Goal: Entertainment & Leisure: Consume media (video, audio)

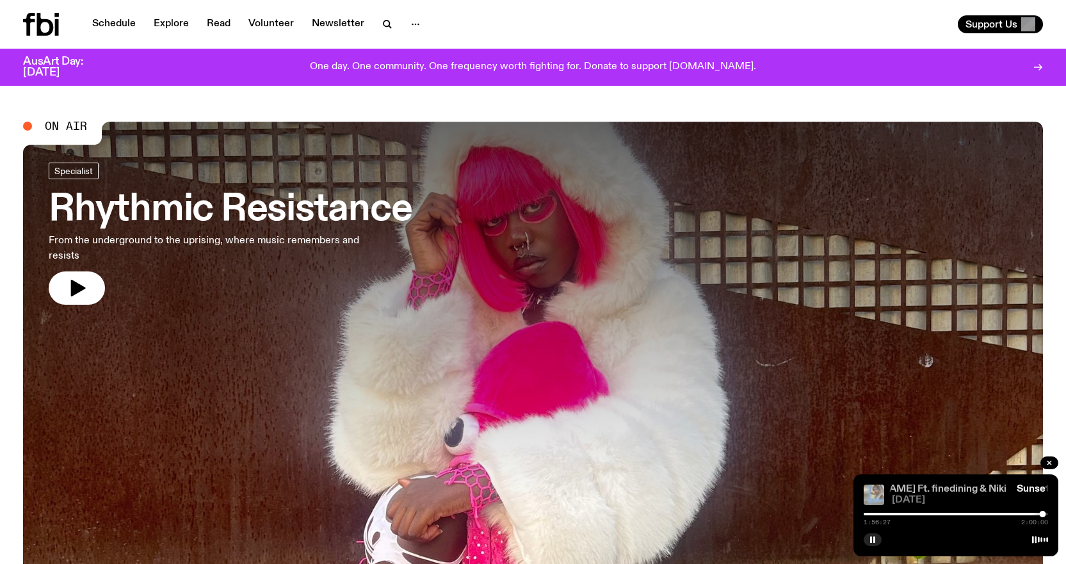
click at [929, 490] on link "Sunset With [PERSON_NAME] Ft. finedining & Niki" at bounding box center [889, 489] width 236 height 10
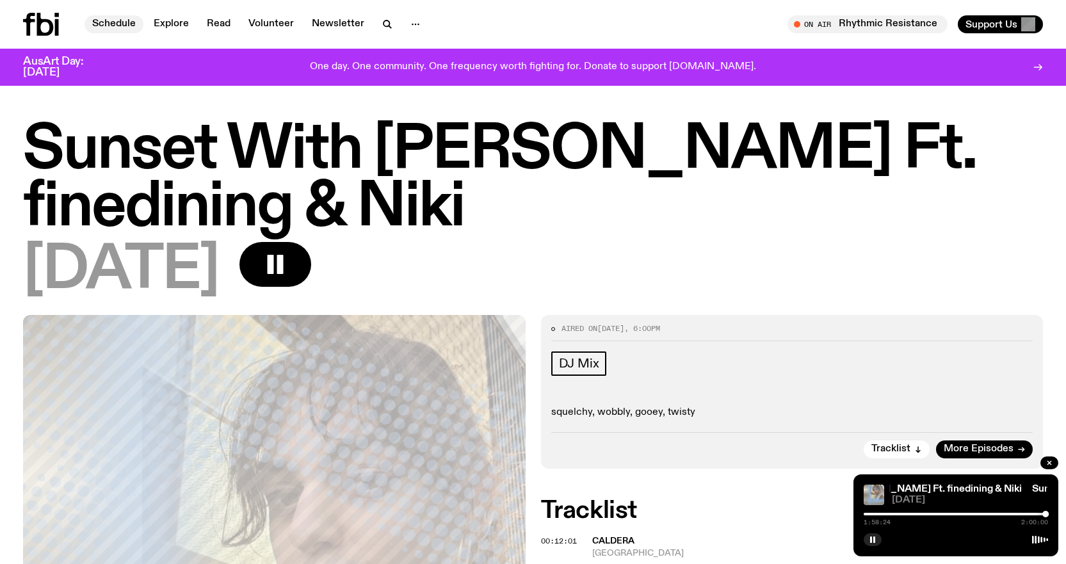
click at [104, 20] on link "Schedule" at bounding box center [113, 24] width 59 height 18
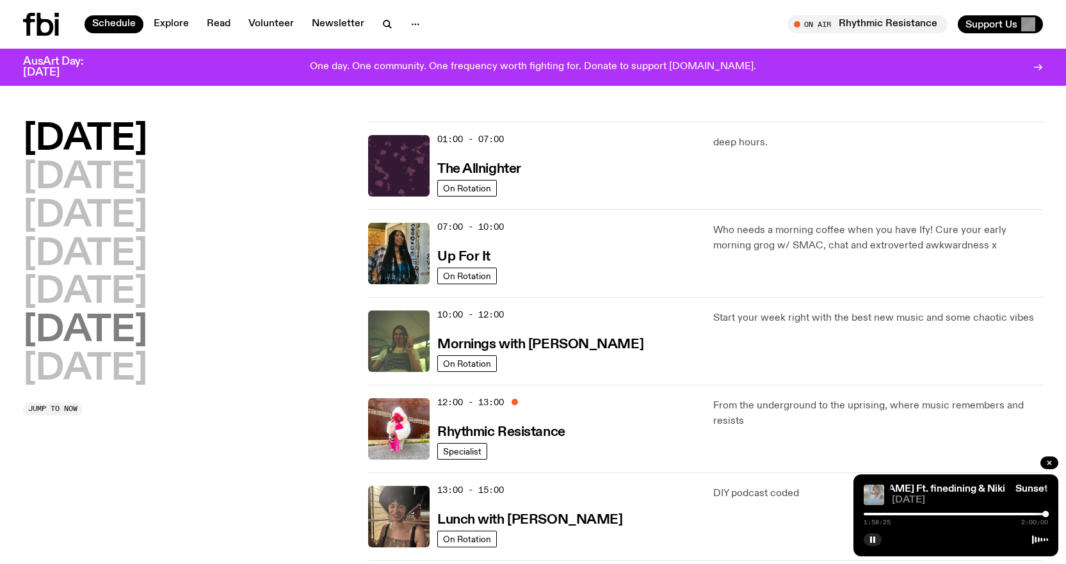
click at [88, 340] on h2 "[DATE]" at bounding box center [85, 331] width 124 height 36
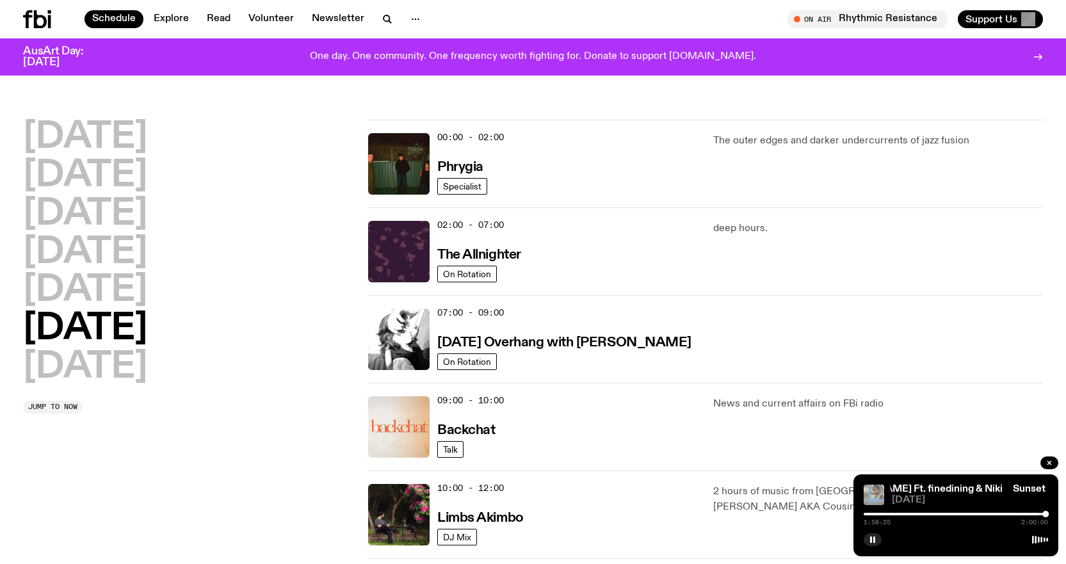
scroll to position [36, 0]
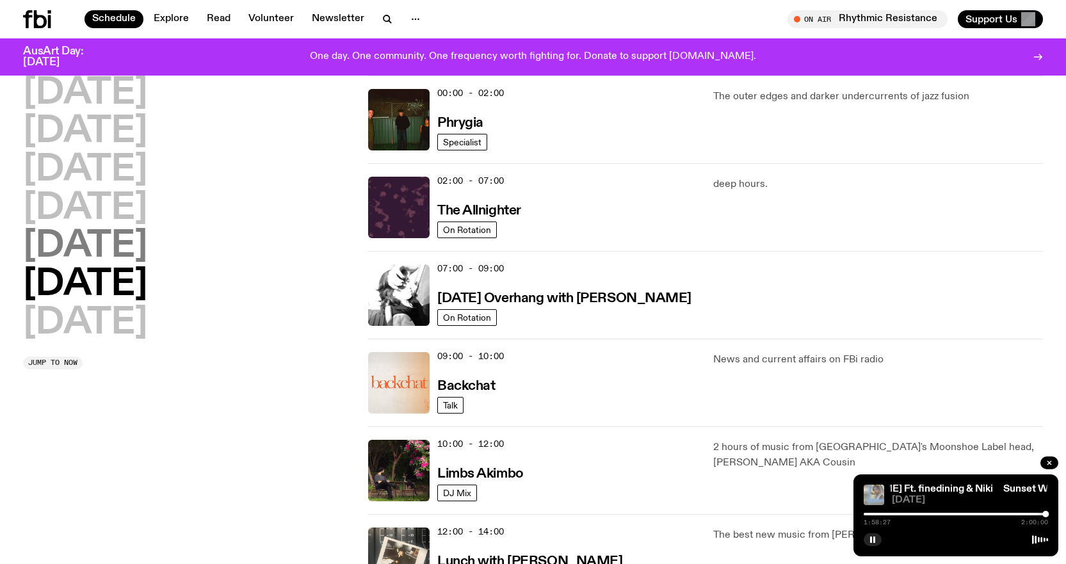
click at [74, 250] on h2 "[DATE]" at bounding box center [85, 247] width 124 height 36
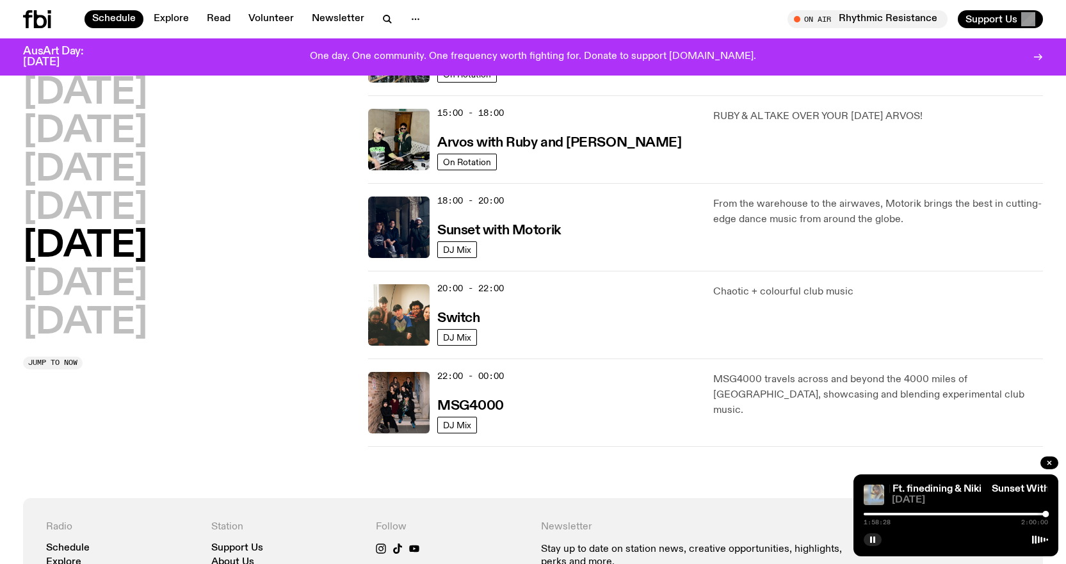
scroll to position [484, 0]
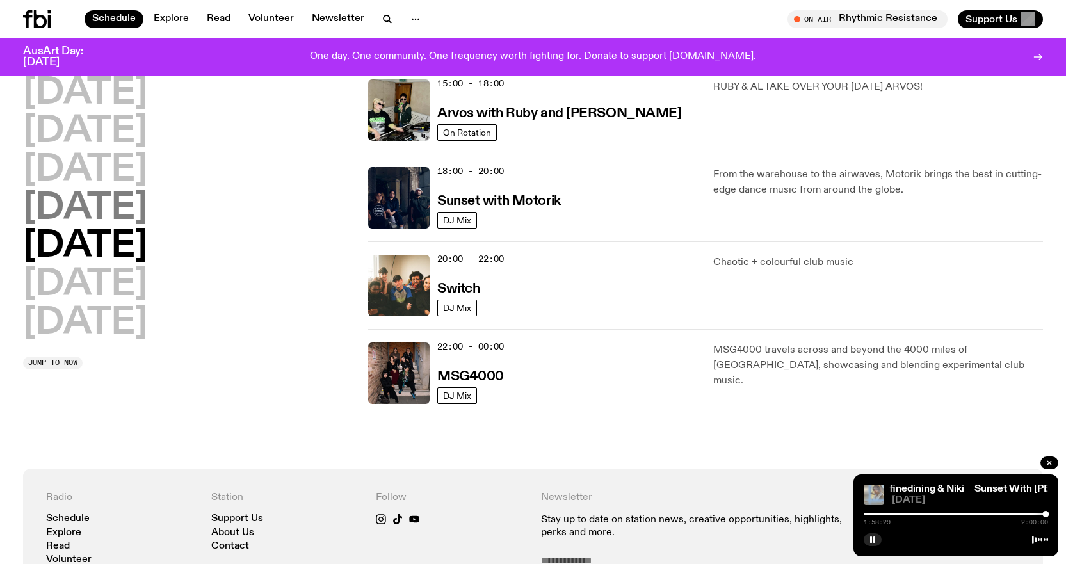
click at [147, 209] on h2 "[DATE]" at bounding box center [85, 209] width 124 height 36
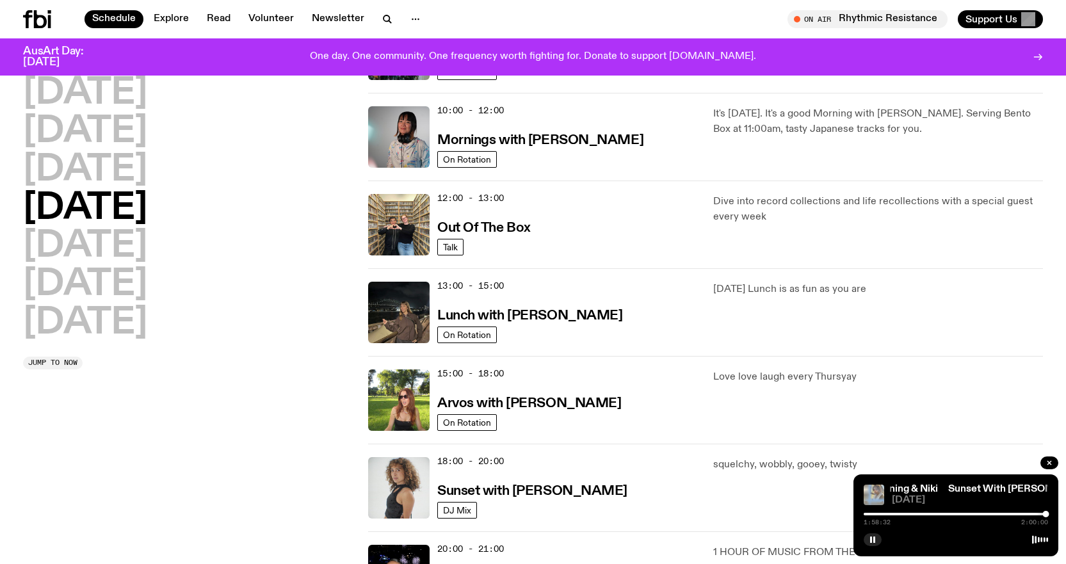
scroll to position [228, 0]
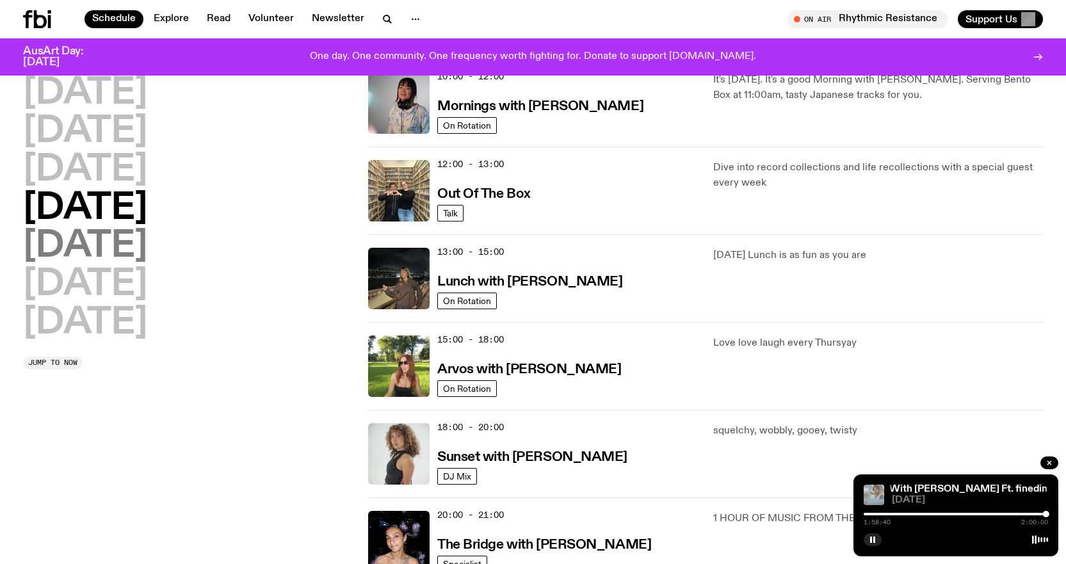
click at [85, 255] on h2 "[DATE]" at bounding box center [85, 247] width 124 height 36
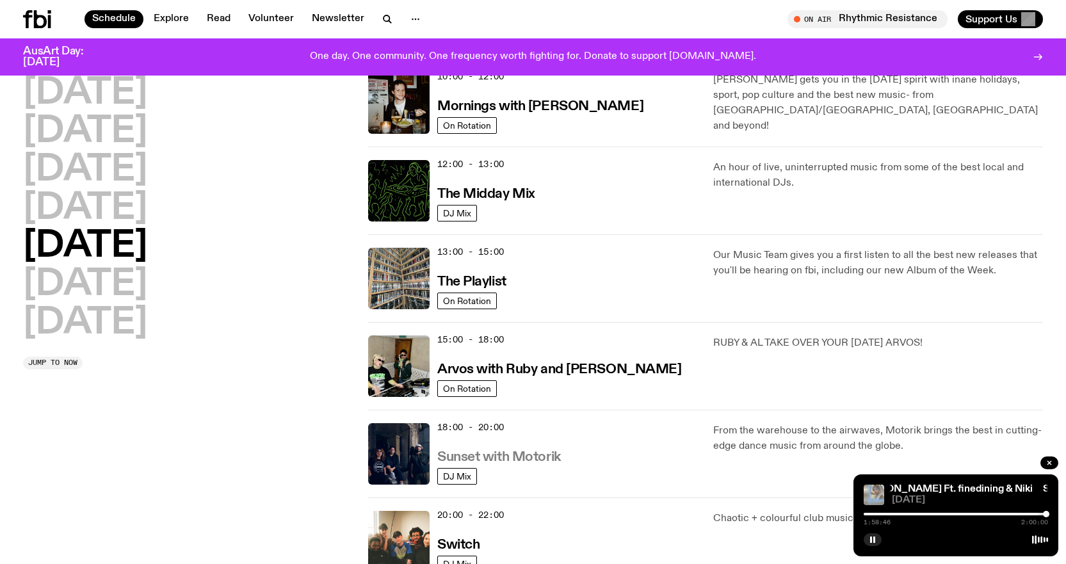
click at [531, 458] on h3 "Sunset with Motorik" at bounding box center [499, 457] width 124 height 13
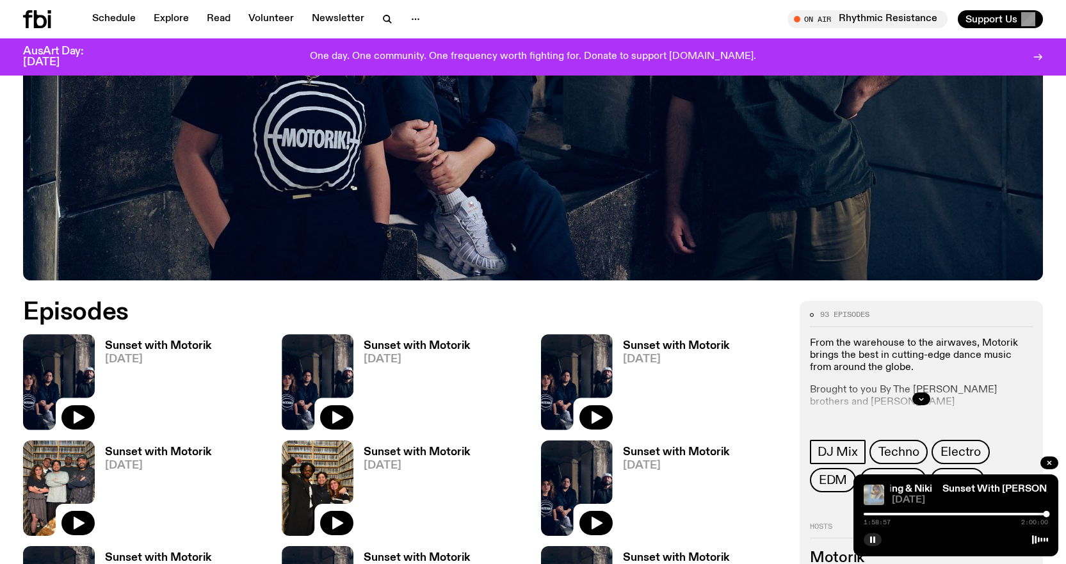
scroll to position [509, 0]
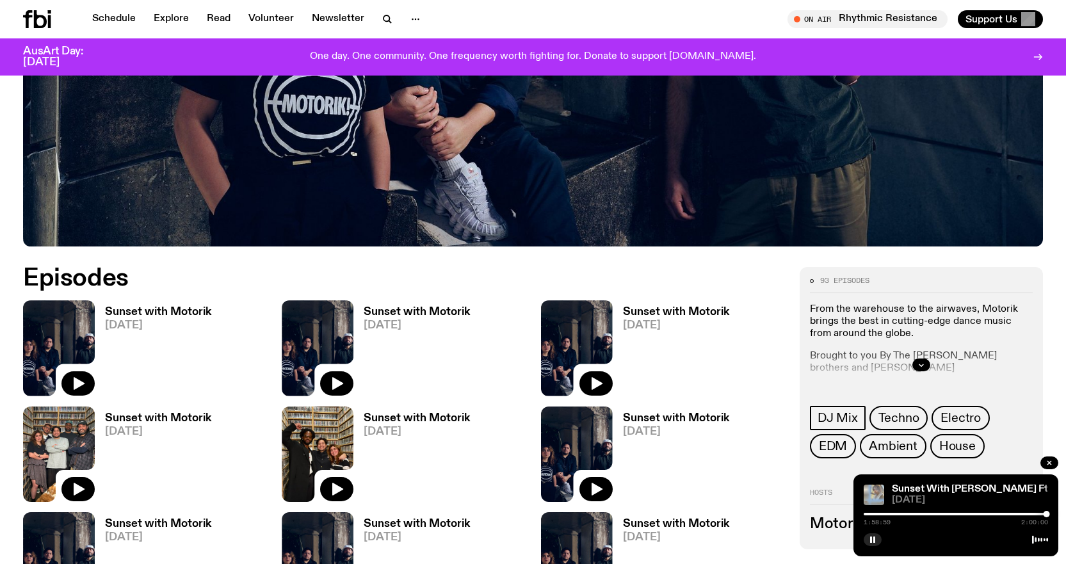
click at [913, 313] on p "From the warehouse to the airwaves, Motorik brings the best in cutting-edge dan…" at bounding box center [921, 321] width 223 height 37
click at [918, 364] on icon "button" at bounding box center [921, 365] width 8 height 8
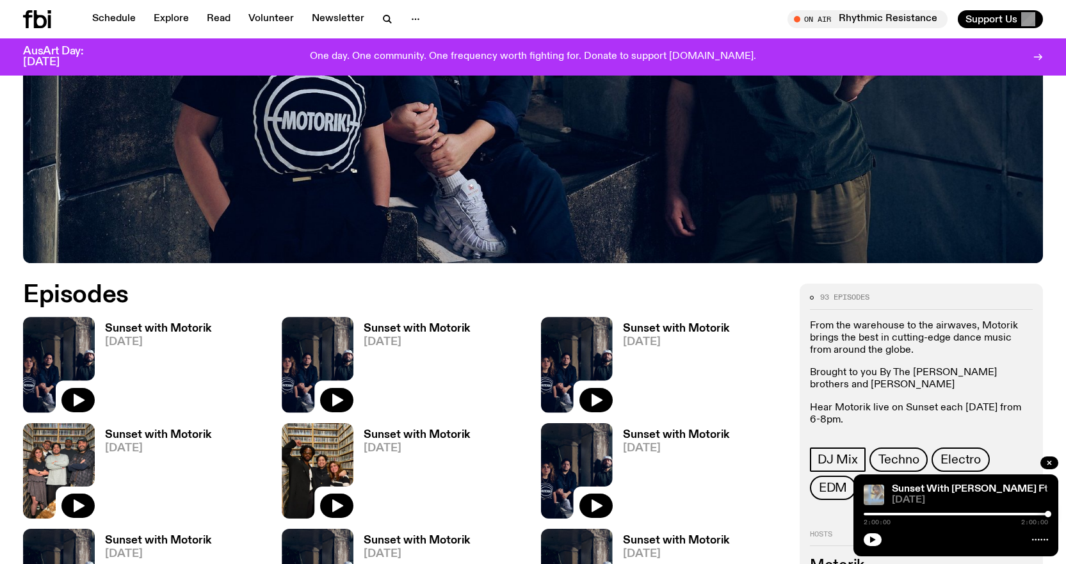
scroll to position [504, 0]
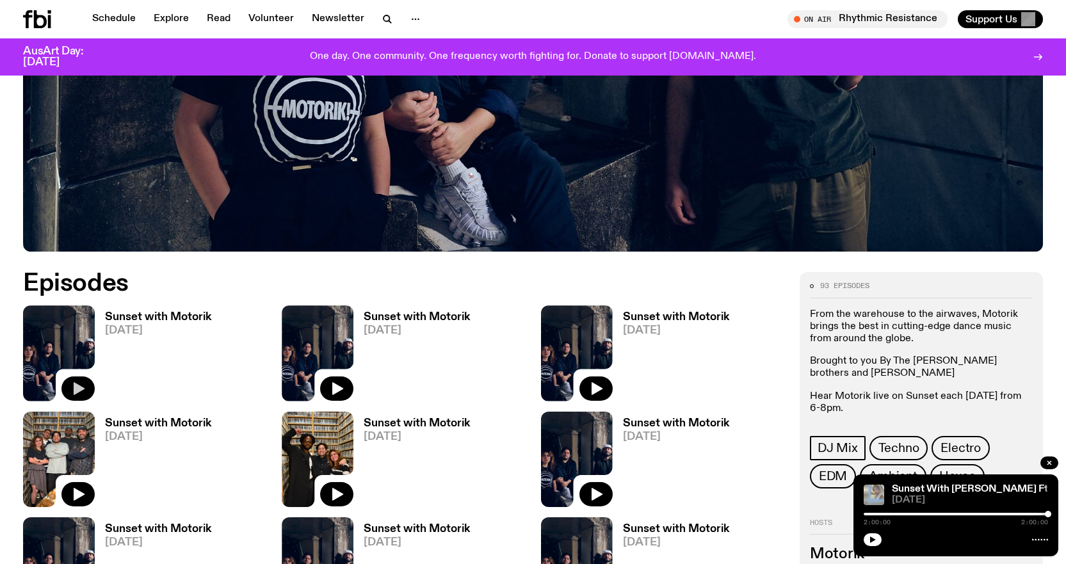
click at [76, 387] on icon "button" at bounding box center [79, 388] width 11 height 13
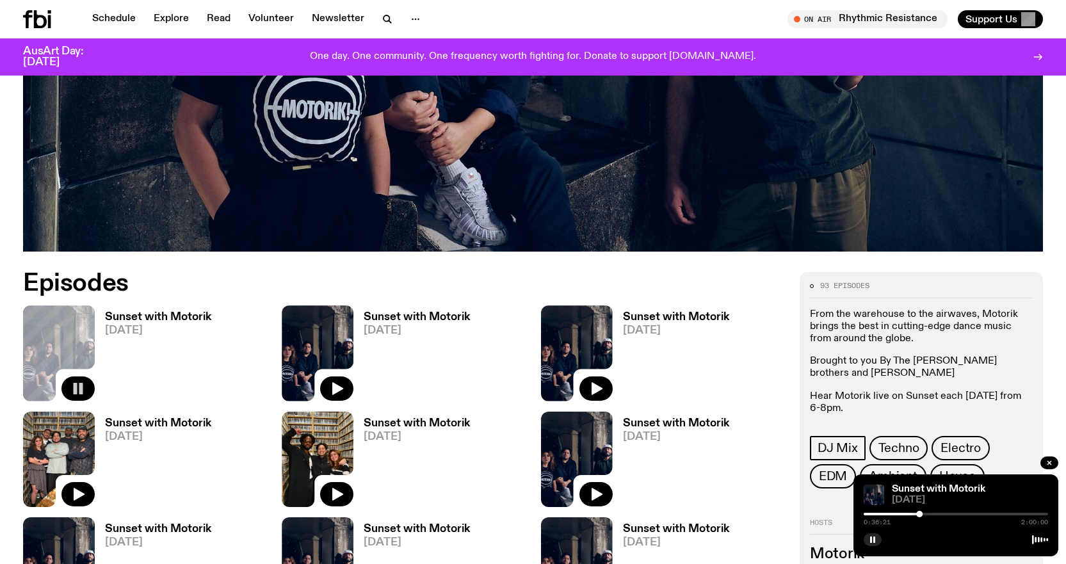
scroll to position [997, 0]
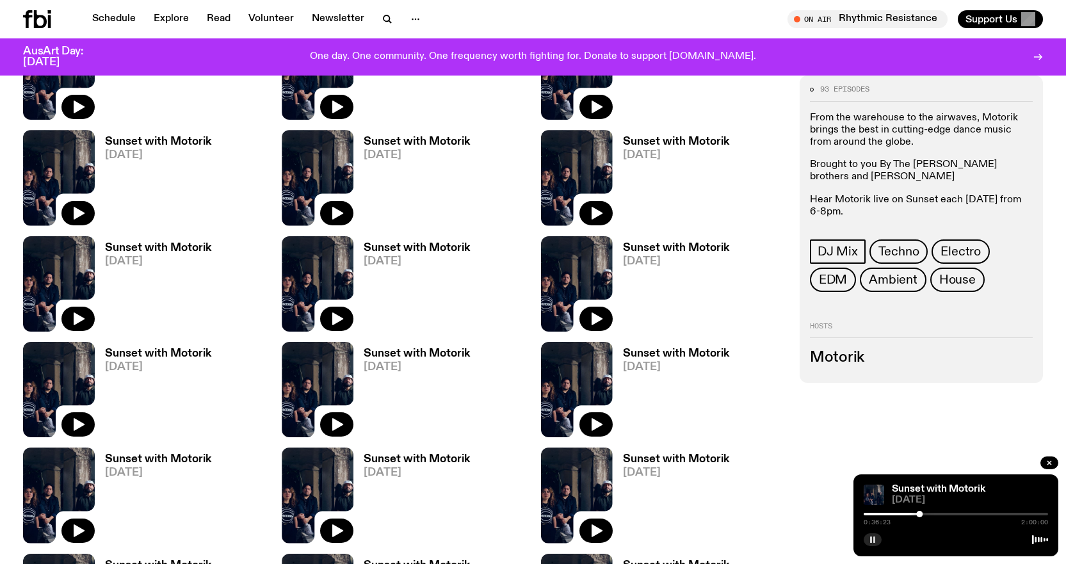
click at [867, 538] on button "button" at bounding box center [872, 539] width 18 height 13
click at [873, 541] on icon "button" at bounding box center [873, 540] width 8 height 8
click at [870, 545] on button "button" at bounding box center [872, 539] width 18 height 13
